Goal: Transaction & Acquisition: Subscribe to service/newsletter

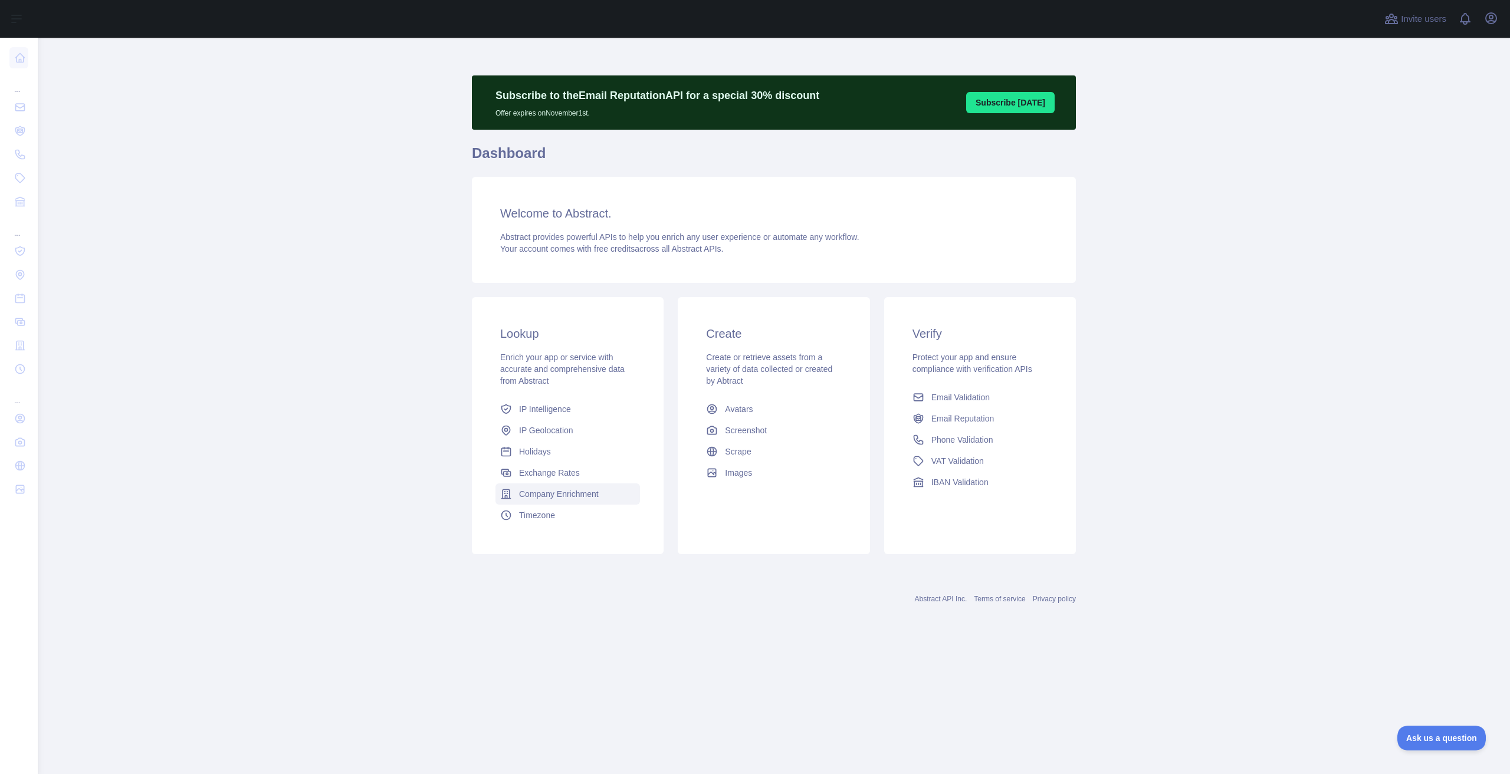
click at [567, 492] on span "Company Enrichment" at bounding box center [559, 494] width 80 height 12
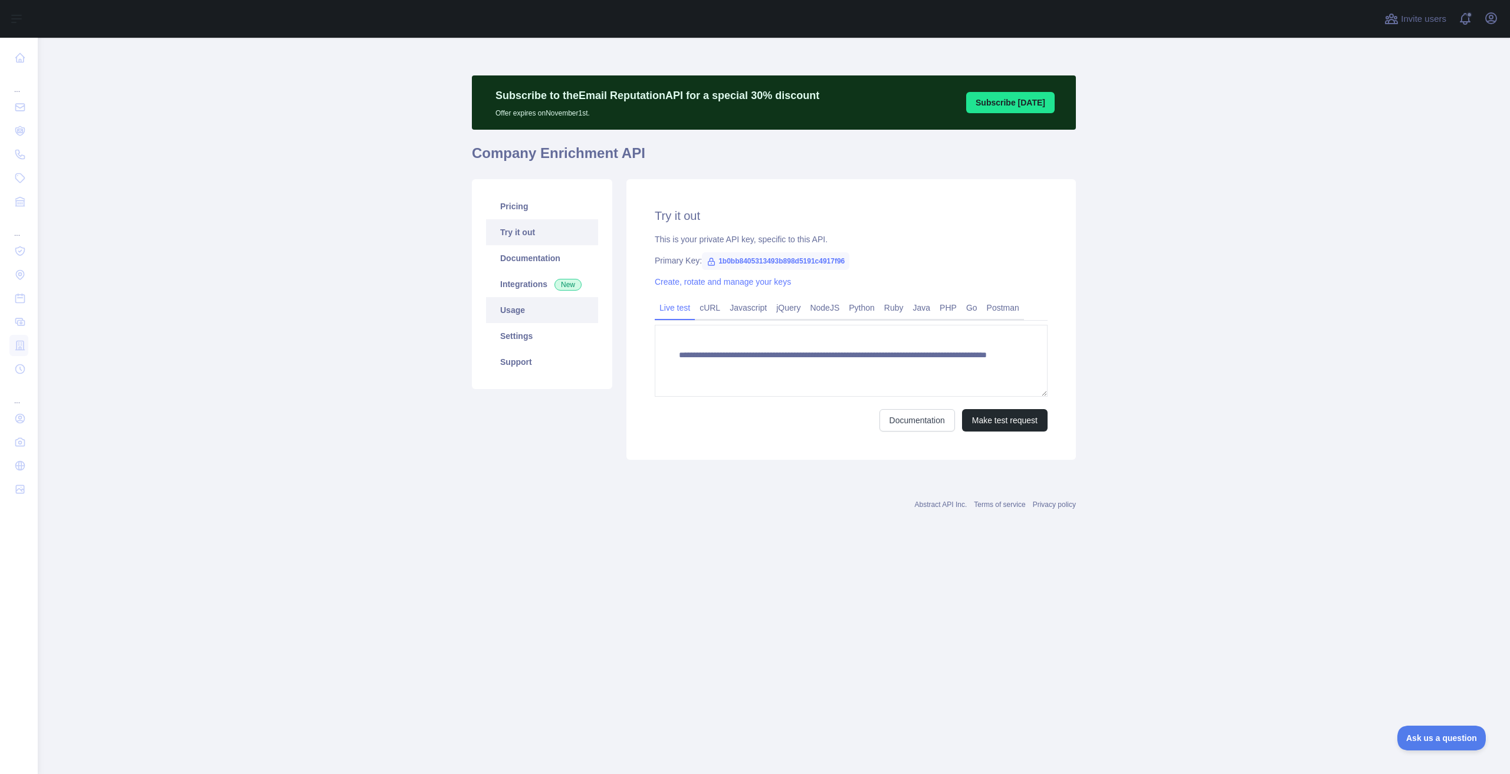
click at [531, 314] on link "Usage" at bounding box center [542, 310] width 112 height 26
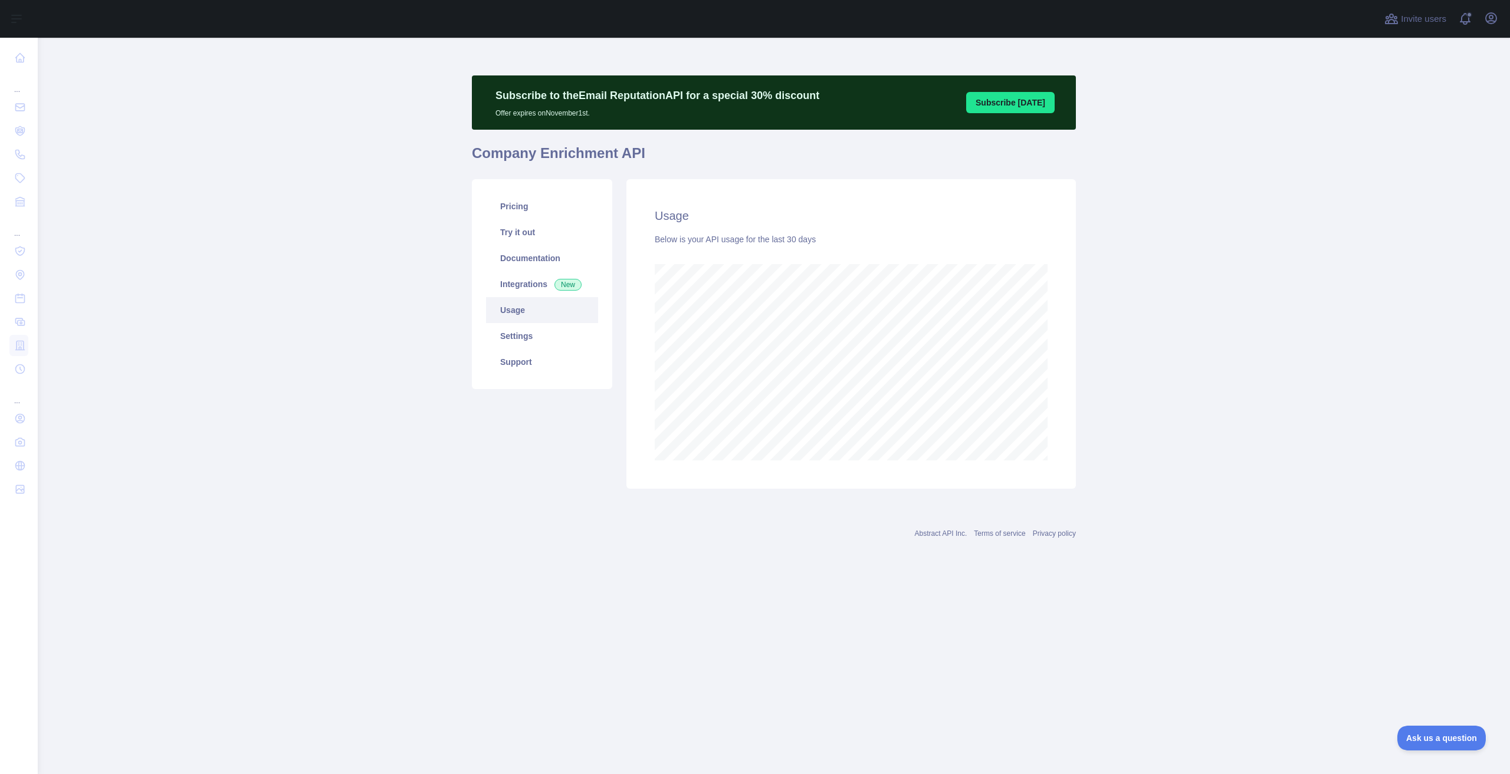
scroll to position [737, 1472]
click at [523, 218] on link "Pricing" at bounding box center [542, 206] width 112 height 26
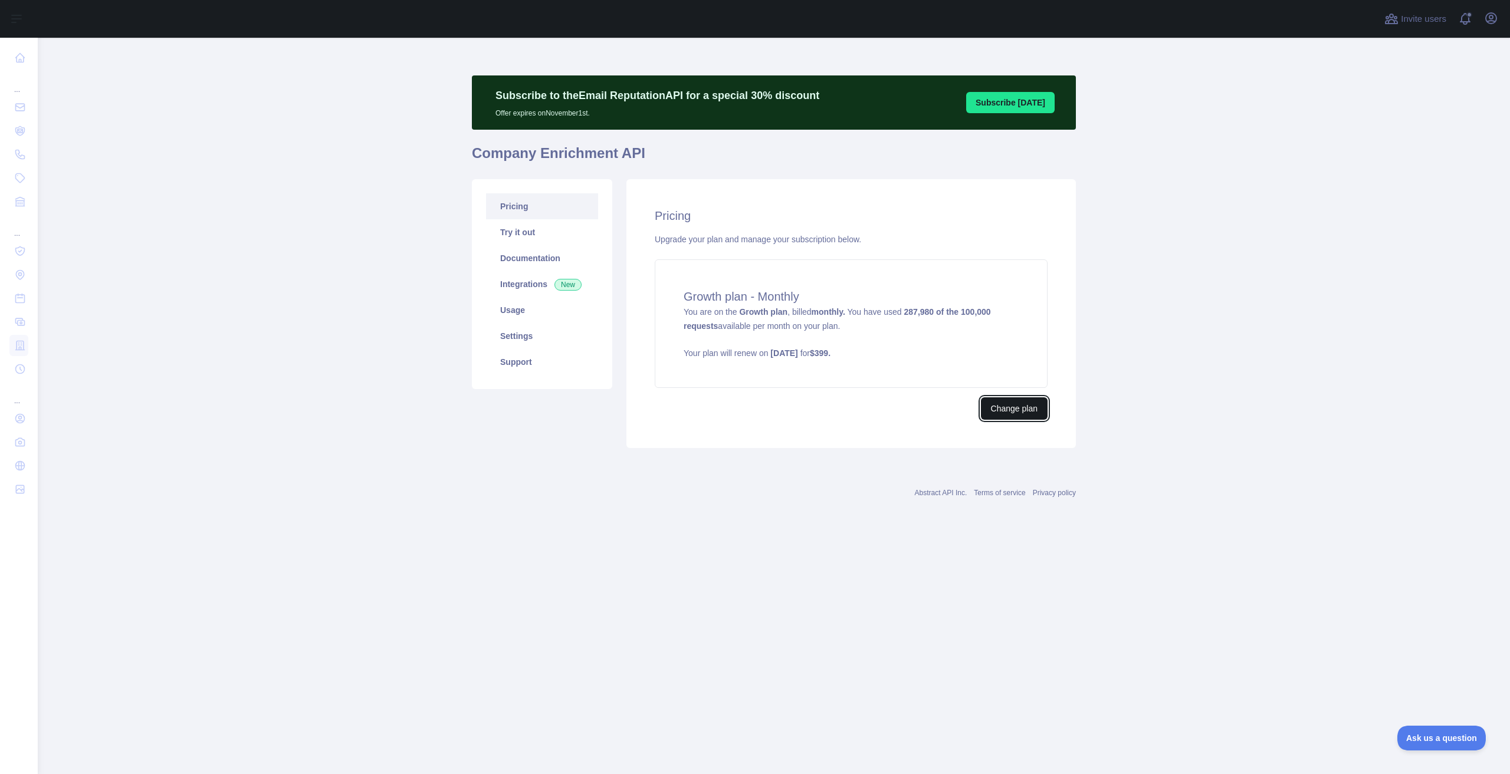
click at [1038, 411] on button "Change plan" at bounding box center [1014, 409] width 67 height 22
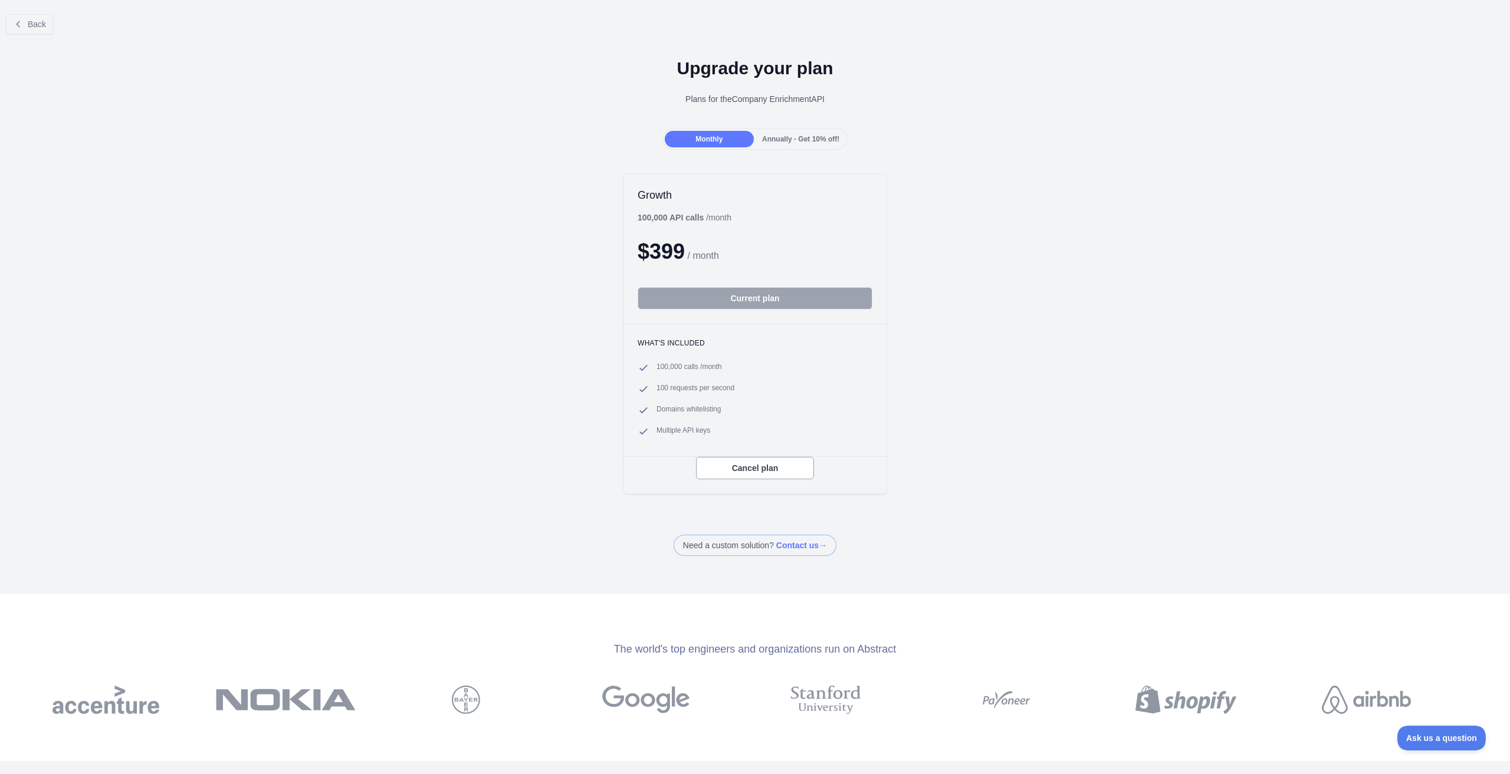
click at [799, 142] on span "Annually - Get 10% off!" at bounding box center [800, 139] width 77 height 8
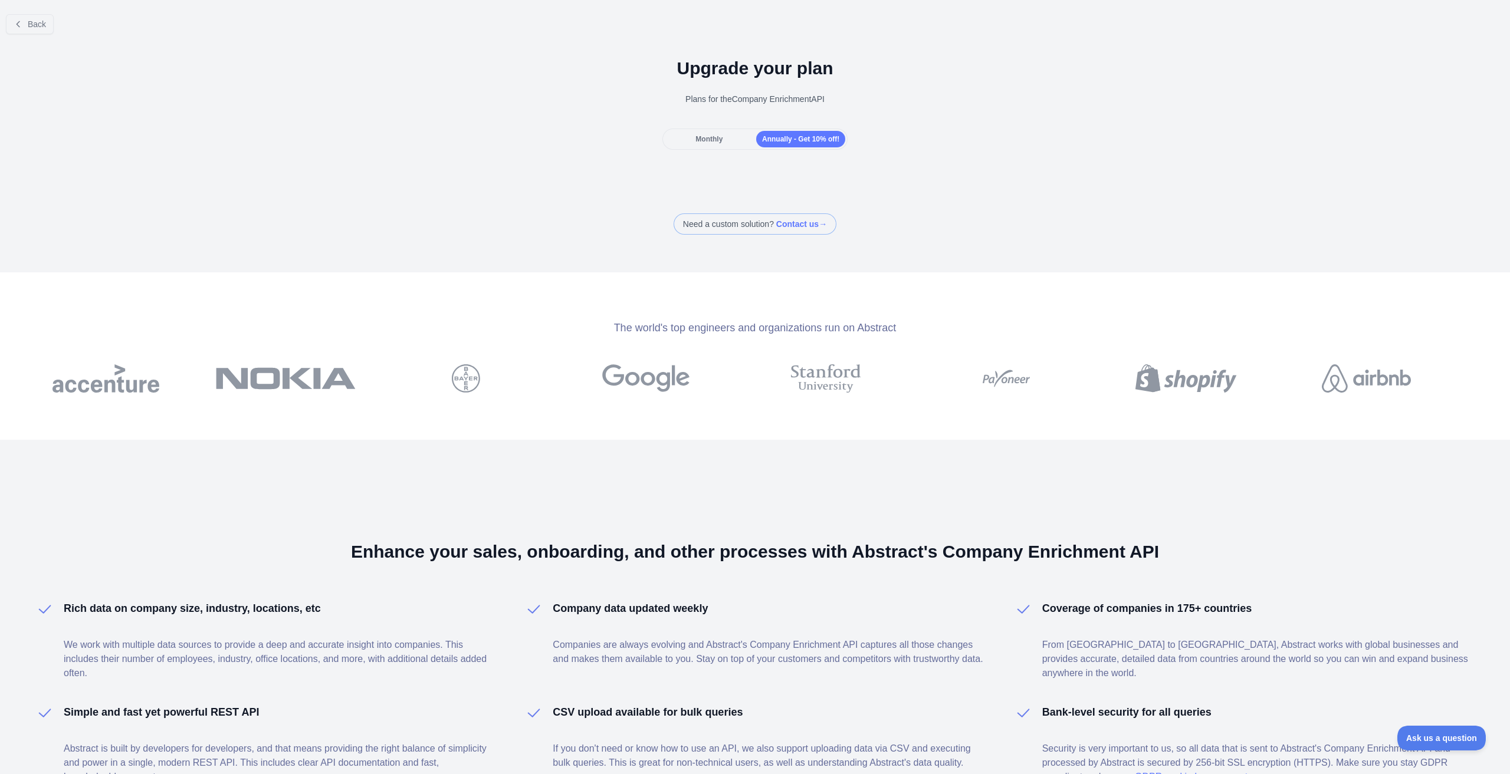
click at [734, 140] on div "Monthly" at bounding box center [709, 139] width 89 height 17
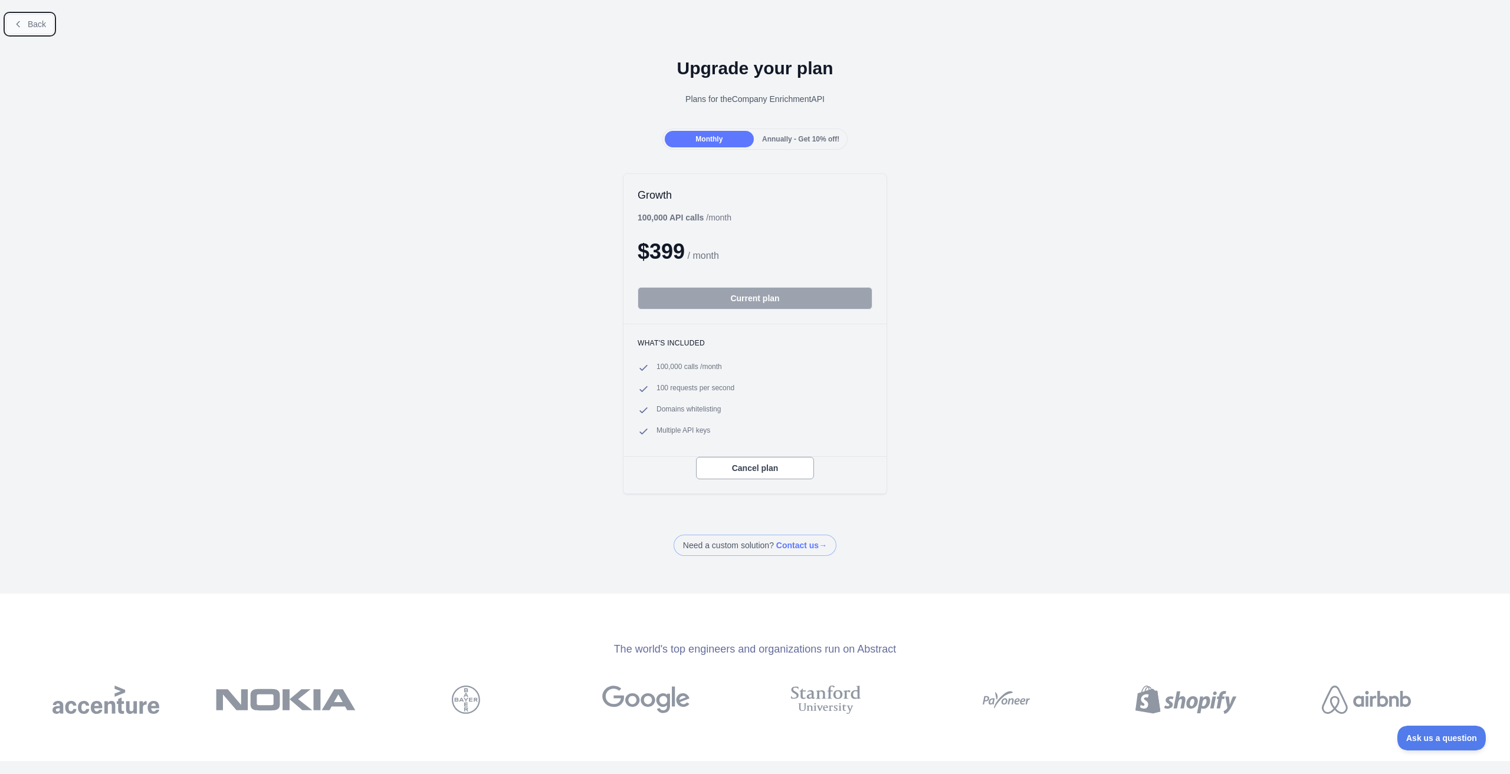
click at [41, 27] on span "Back" at bounding box center [37, 23] width 18 height 9
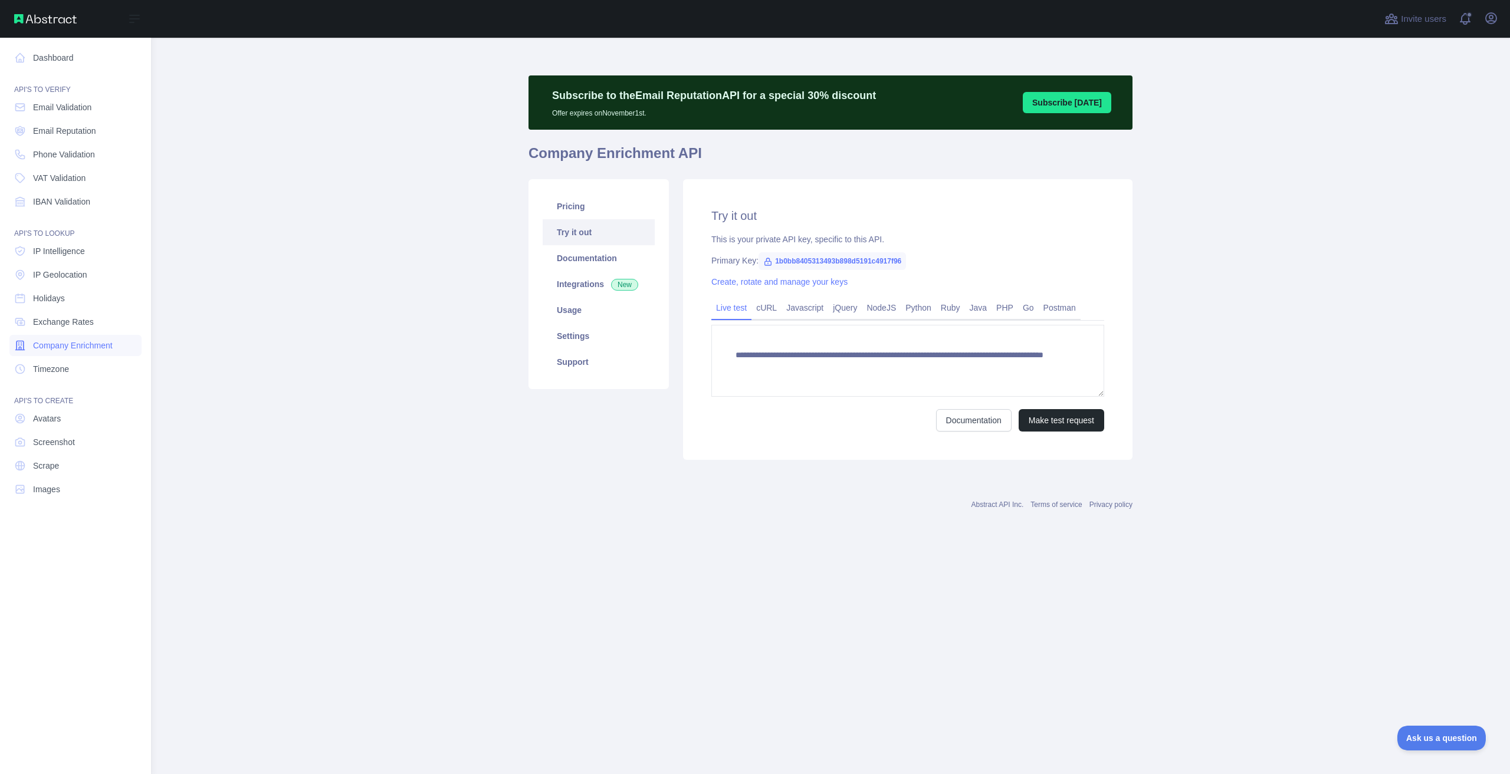
click at [98, 341] on span "Company Enrichment" at bounding box center [73, 346] width 80 height 12
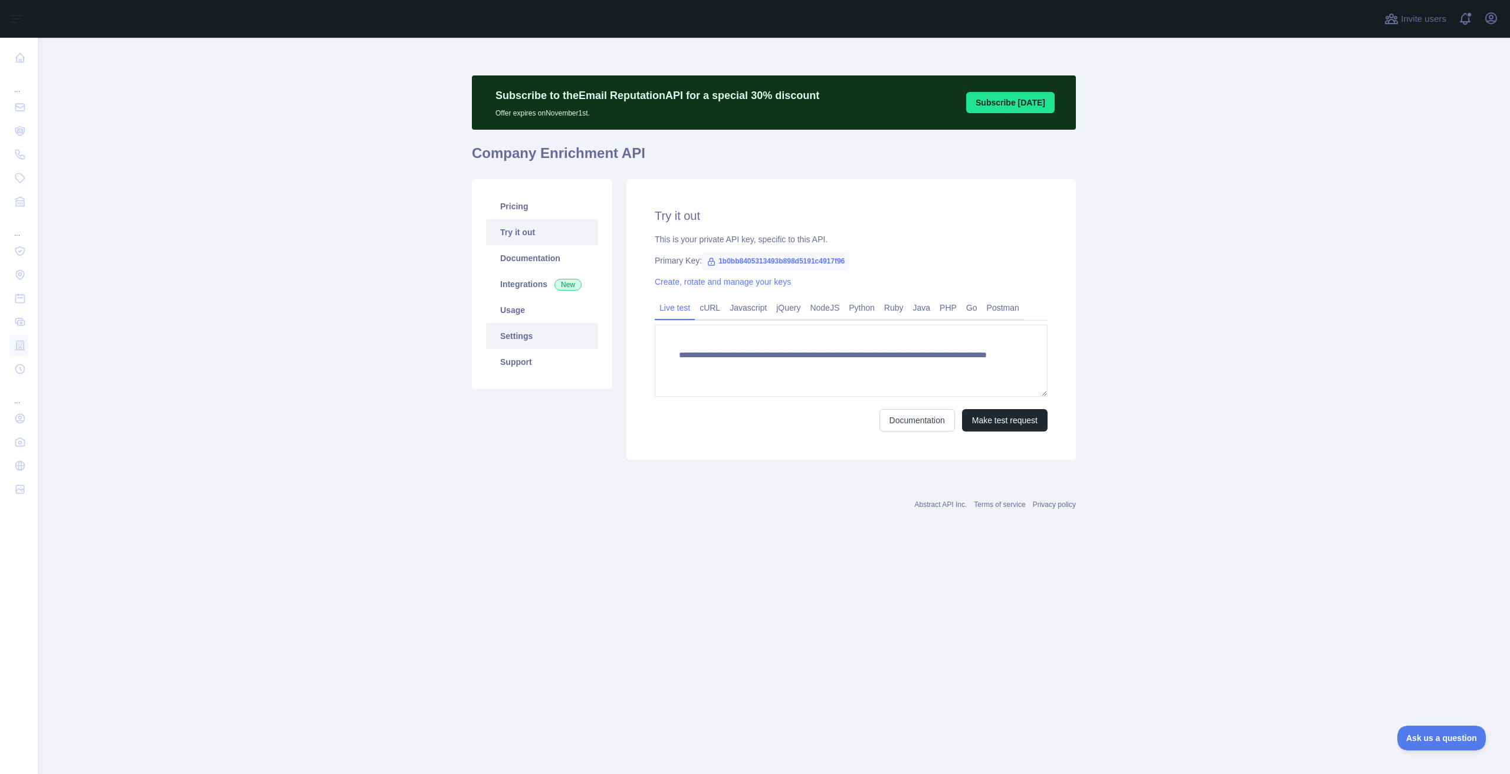
click at [538, 345] on link "Settings" at bounding box center [542, 336] width 112 height 26
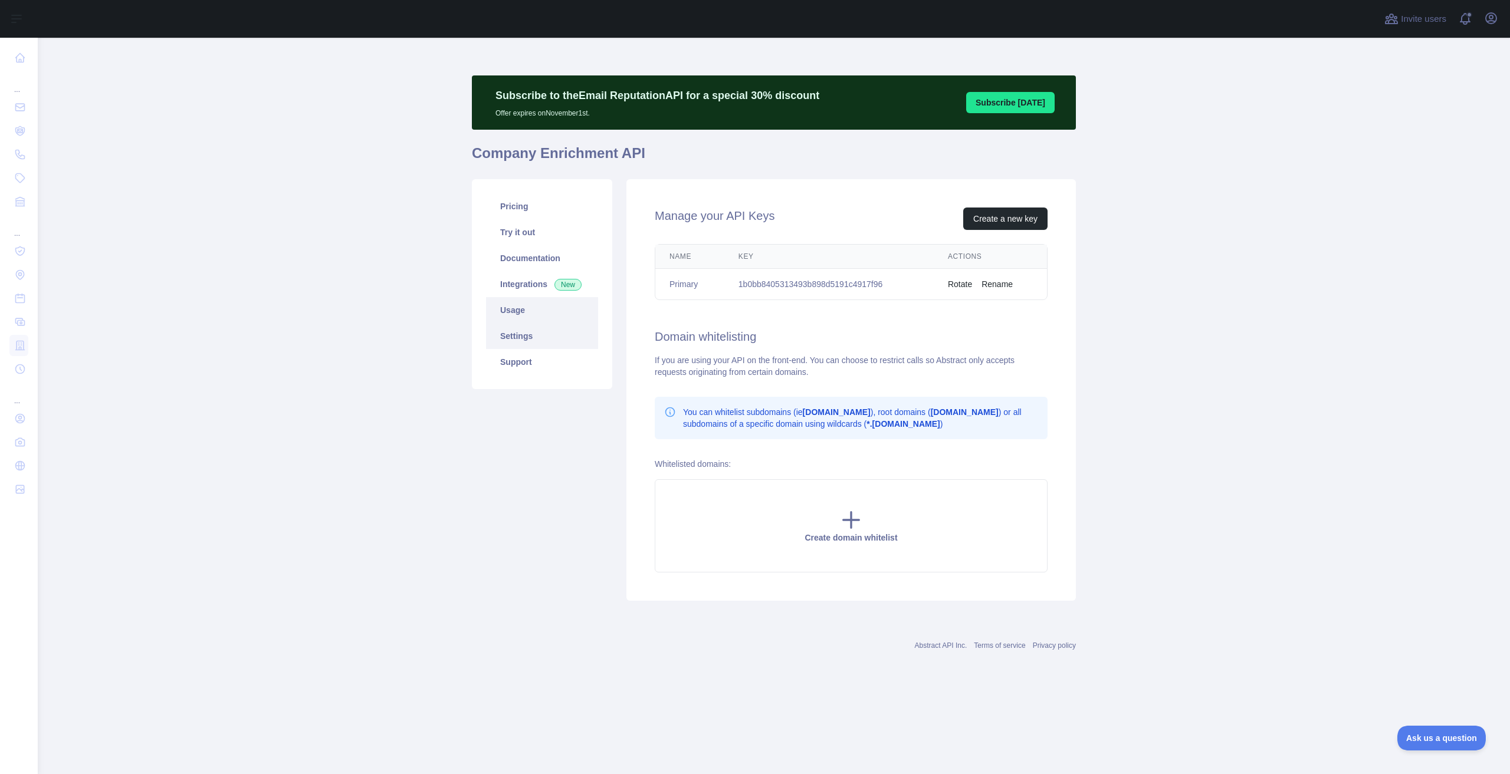
click at [498, 312] on link "Usage" at bounding box center [542, 310] width 112 height 26
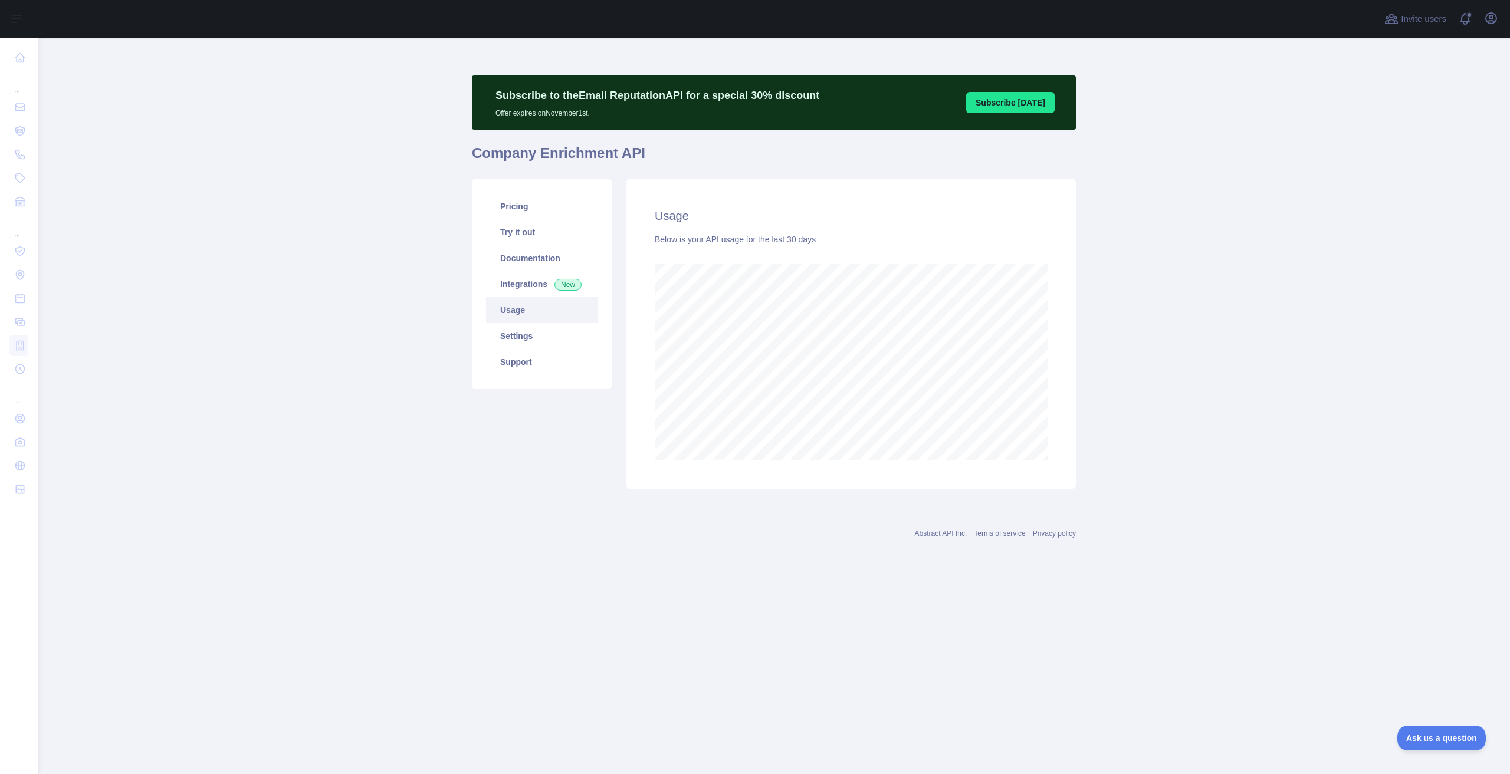
scroll to position [737, 1472]
click at [507, 278] on link "Integrations New" at bounding box center [542, 284] width 112 height 26
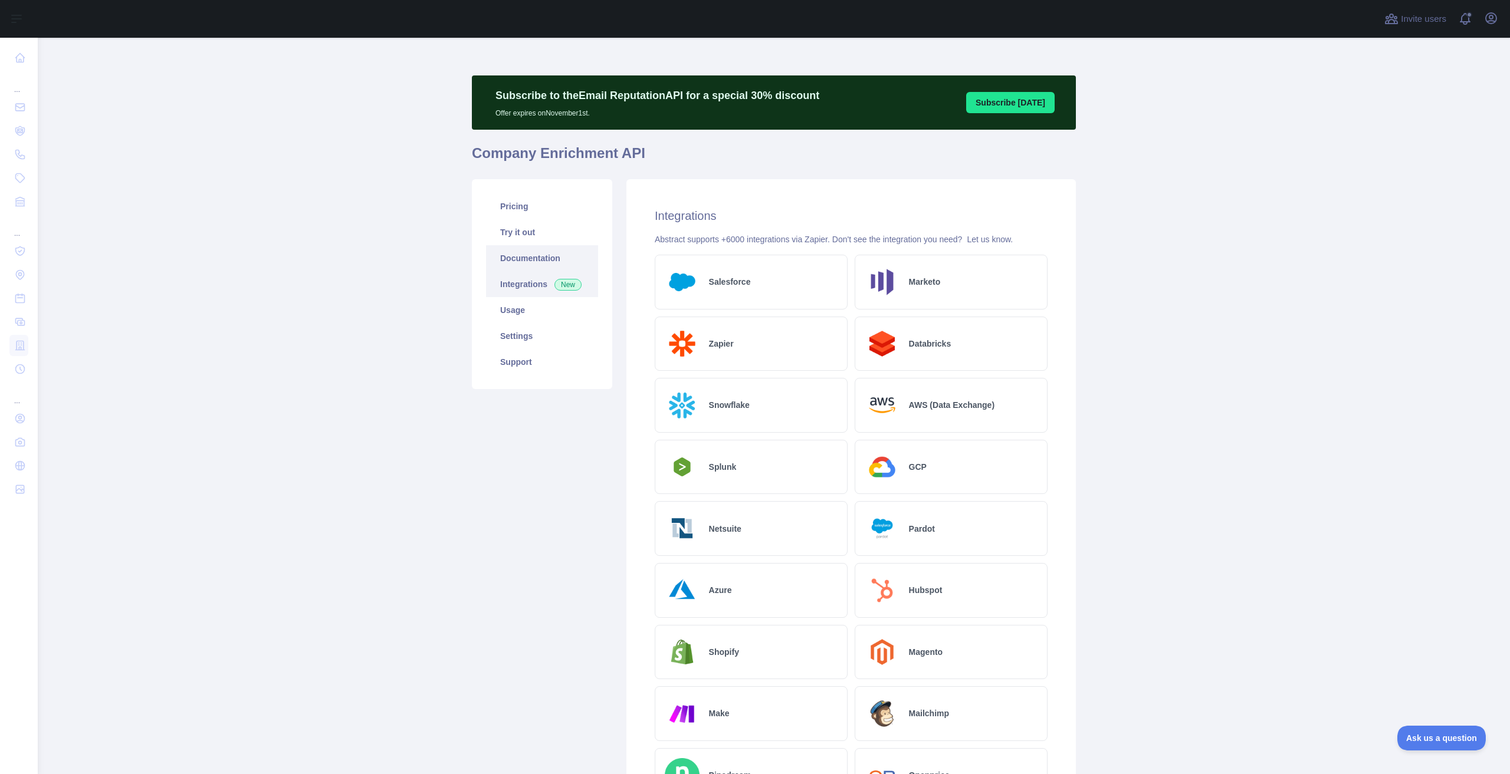
click at [507, 262] on link "Documentation" at bounding box center [542, 258] width 112 height 26
click at [493, 312] on link "Usage" at bounding box center [542, 310] width 112 height 26
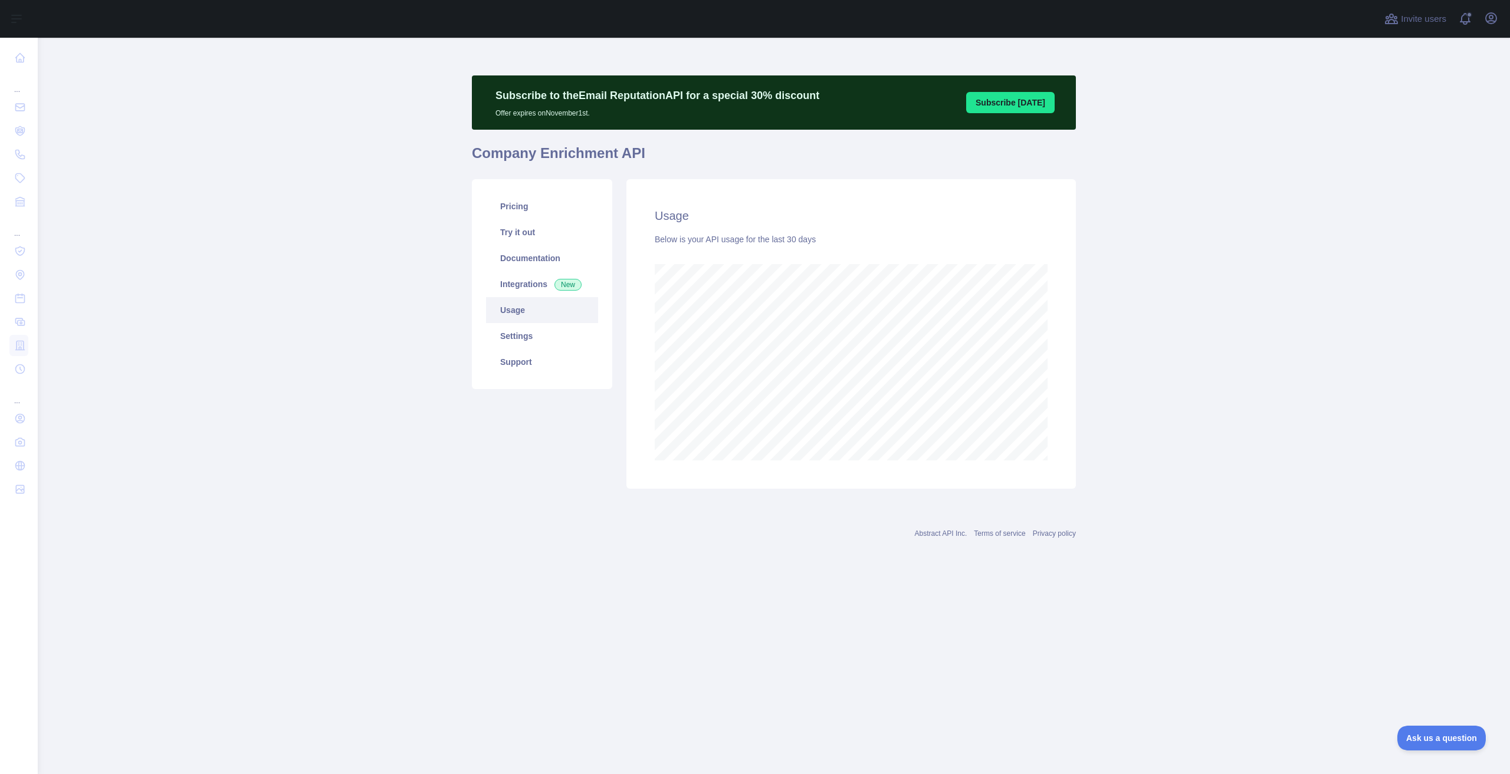
scroll to position [737, 1472]
click at [524, 215] on link "Pricing" at bounding box center [542, 206] width 112 height 26
